Goal: Find specific page/section: Find specific page/section

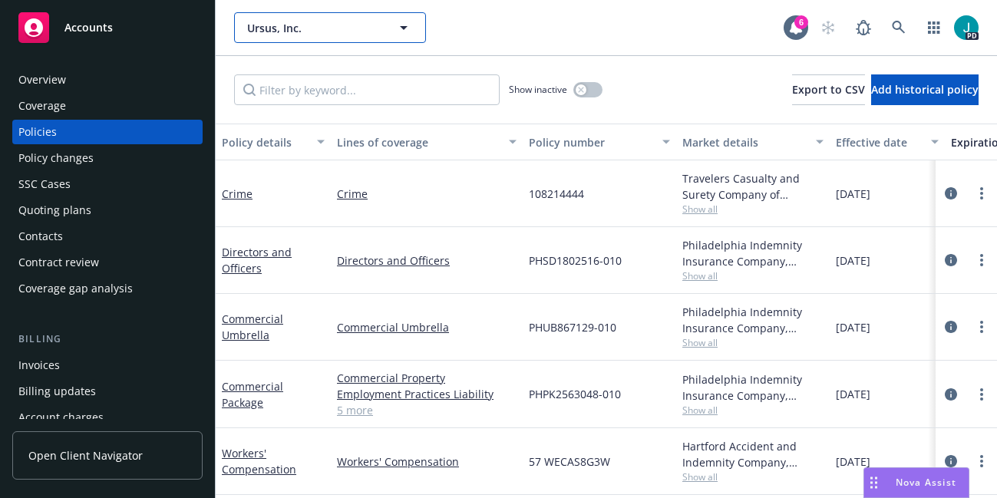
click at [261, 30] on span "Ursus, Inc." at bounding box center [313, 28] width 133 height 16
type input "[PERSON_NAME]"
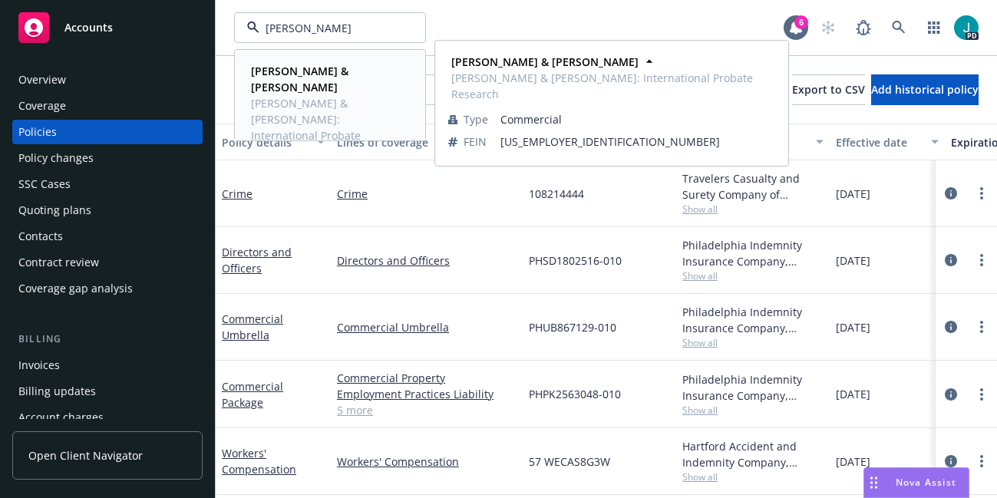
click at [260, 95] on span "[PERSON_NAME] & [PERSON_NAME]: International Probate Research" at bounding box center [328, 127] width 155 height 64
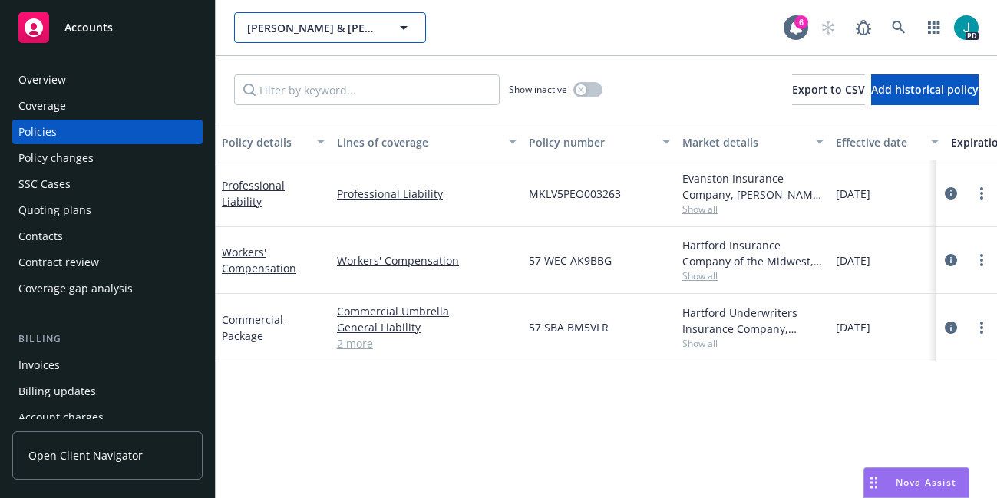
click at [276, 25] on span "[PERSON_NAME] & [PERSON_NAME]" at bounding box center [313, 28] width 133 height 16
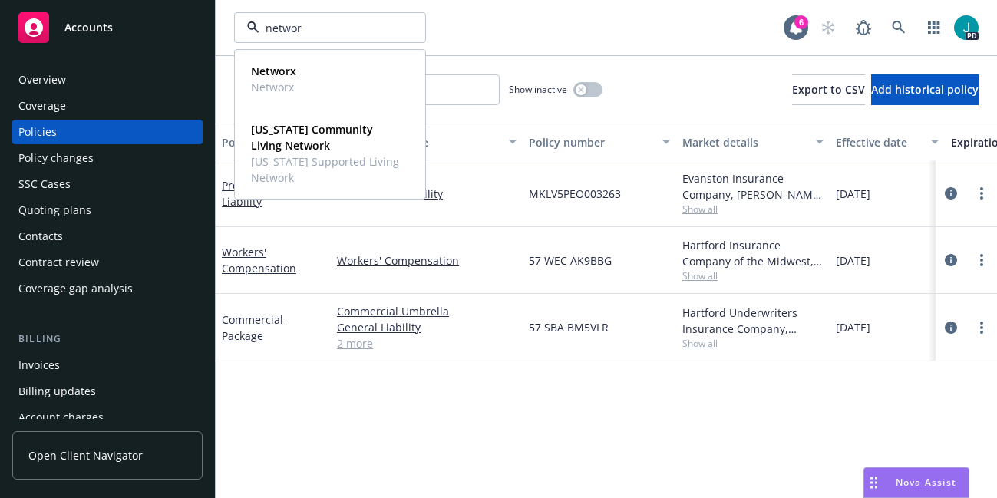
type input "networx"
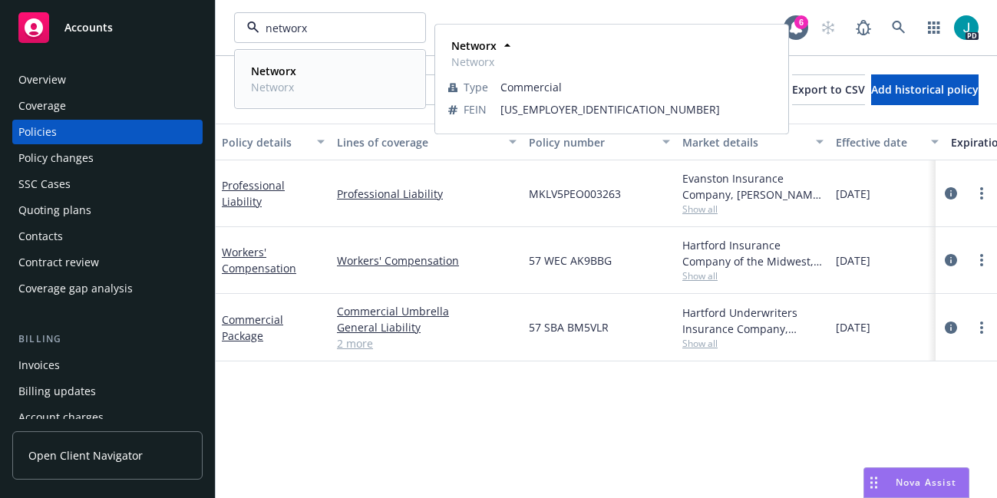
click at [272, 64] on strong "Networx" at bounding box center [273, 71] width 45 height 15
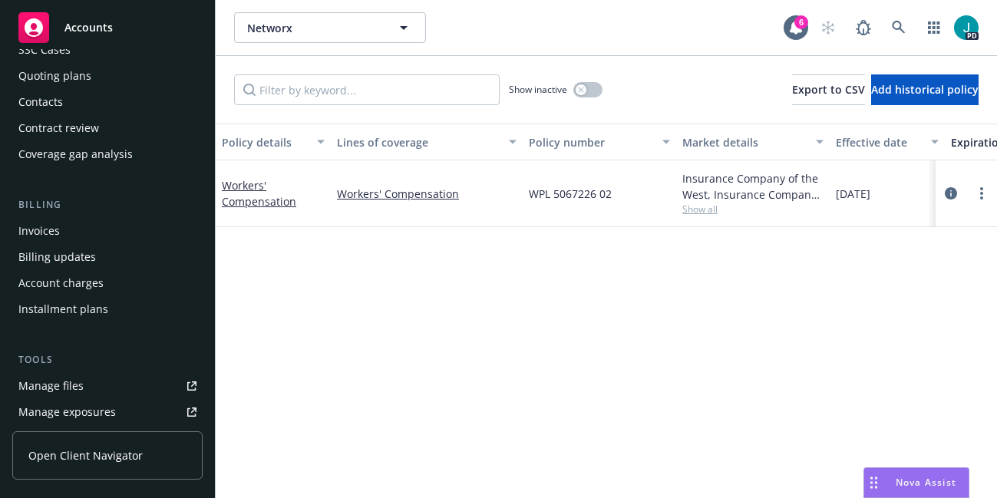
scroll to position [138, 0]
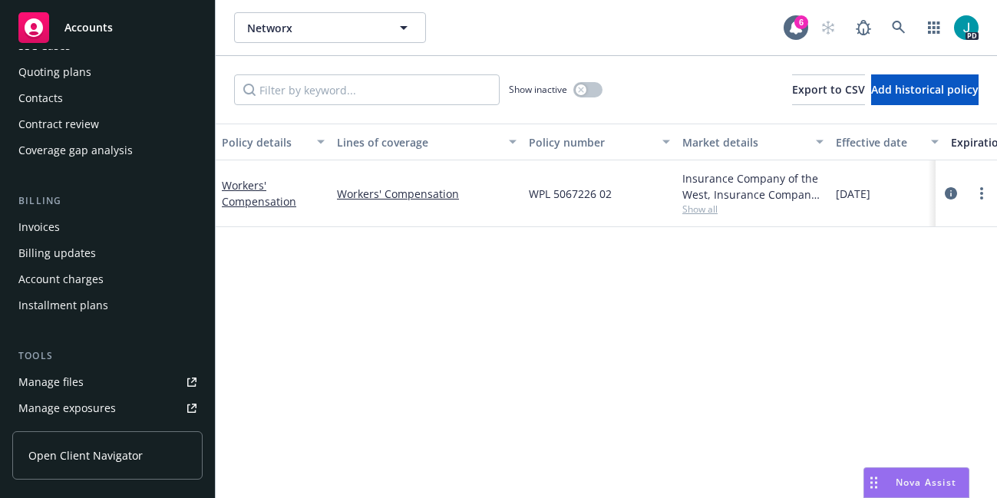
click at [75, 379] on div "Manage files" at bounding box center [50, 382] width 65 height 25
click at [264, 28] on span "Networx" at bounding box center [313, 28] width 133 height 16
type input "connections"
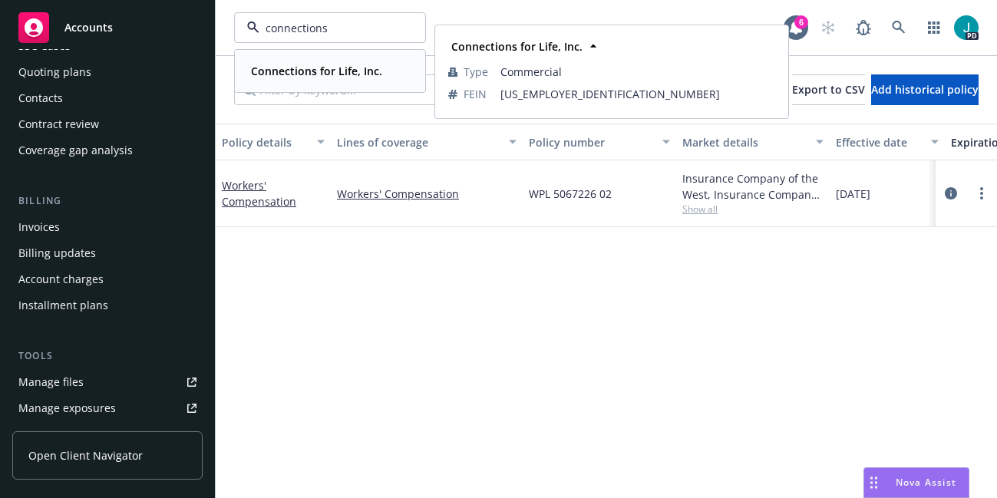
click at [272, 69] on strong "Connections for Life, Inc." at bounding box center [316, 71] width 131 height 15
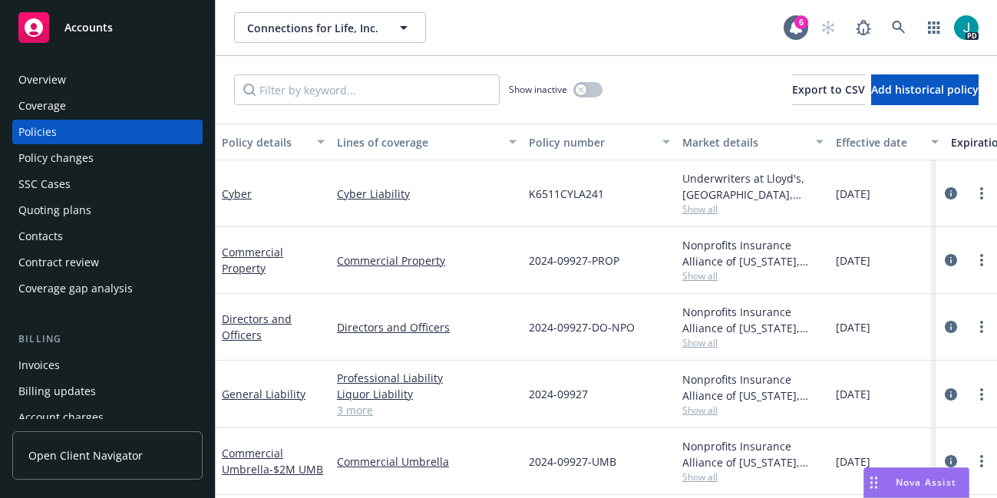
click at [81, 88] on div "Overview" at bounding box center [107, 80] width 178 height 25
